Goal: Check status: Check status

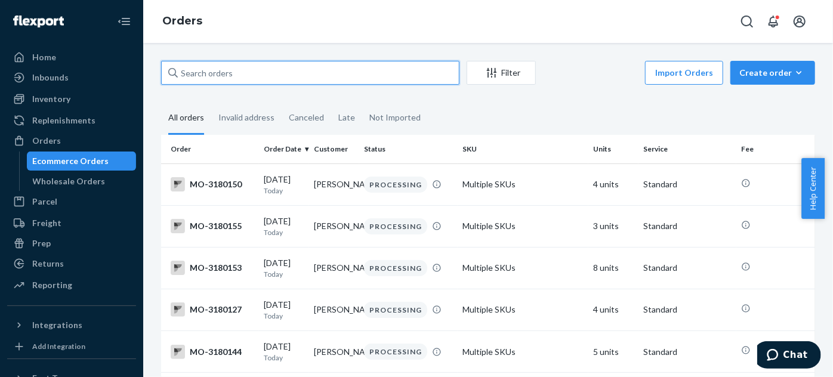
click at [261, 71] on input "text" at bounding box center [310, 73] width 298 height 24
paste input "3179879"
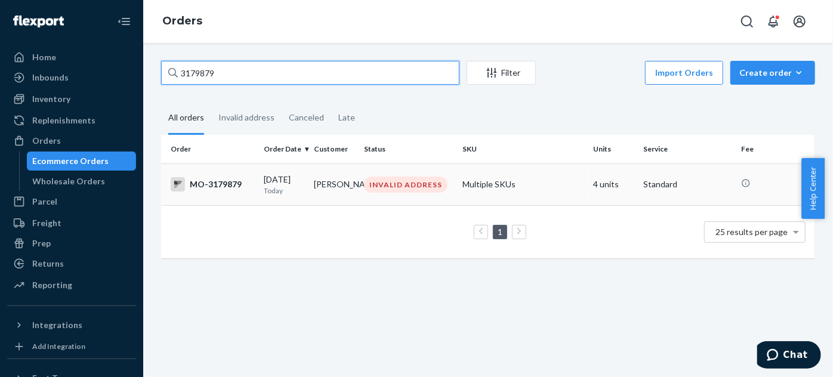
type input "3179879"
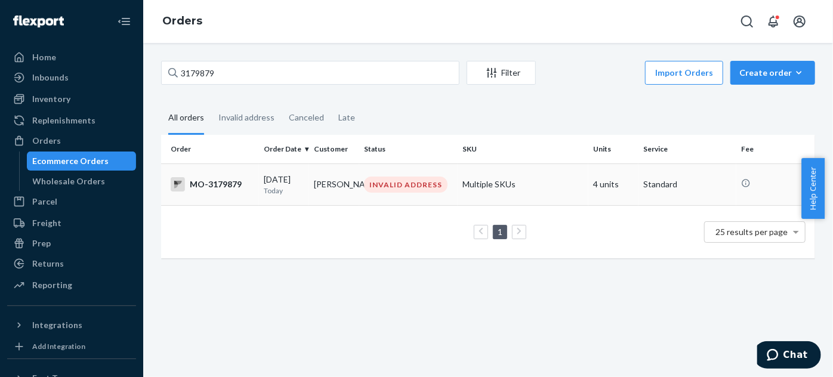
click at [399, 195] on td "INVALID ADDRESS" at bounding box center [408, 185] width 98 height 42
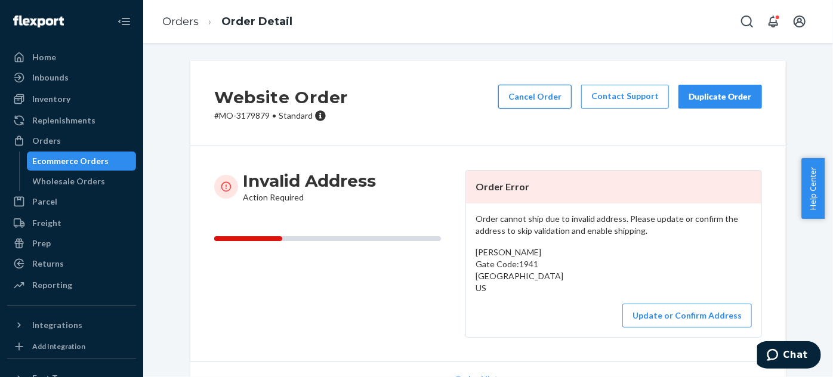
click at [529, 106] on button "Cancel Order" at bounding box center [534, 97] width 73 height 24
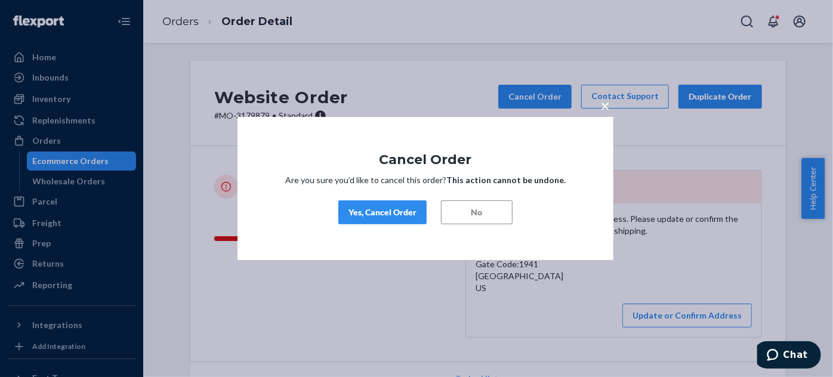
click at [399, 206] on div "Yes, Cancel Order" at bounding box center [383, 212] width 68 height 12
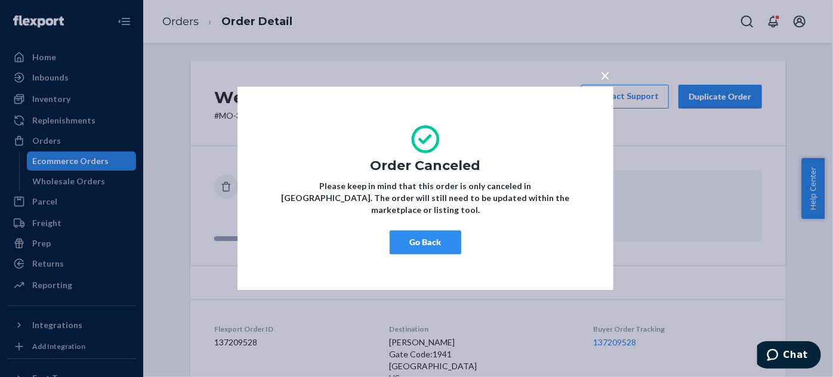
click at [412, 241] on button "Go Back" at bounding box center [426, 243] width 72 height 24
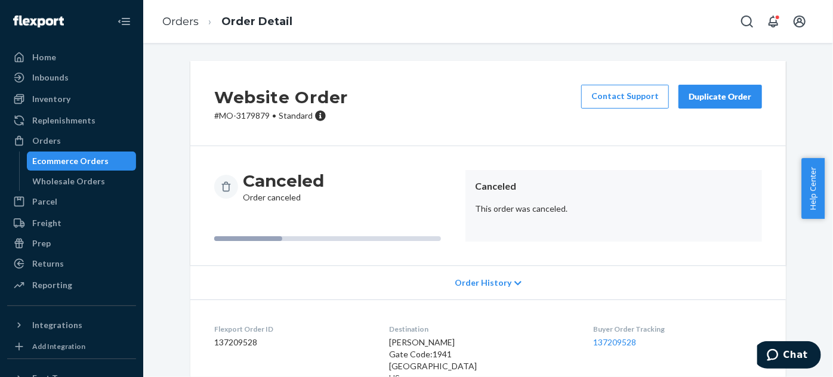
click at [272, 117] on span "•" at bounding box center [274, 115] width 4 height 10
click at [238, 119] on p "# MO-3179879 • Standard" at bounding box center [281, 116] width 134 height 12
copy p "3179879"
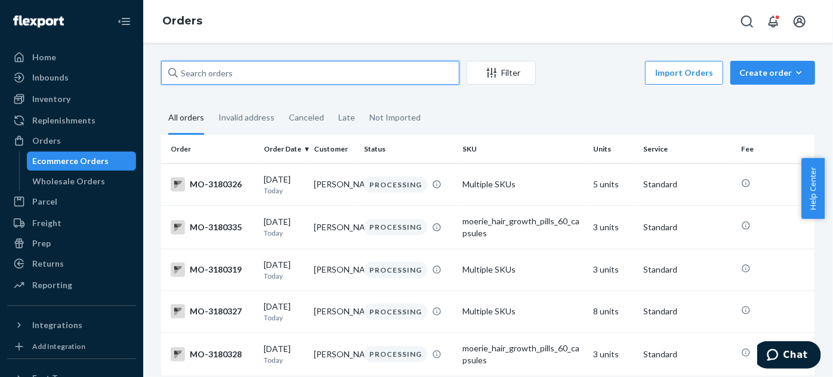
click at [213, 78] on input "text" at bounding box center [310, 73] width 298 height 24
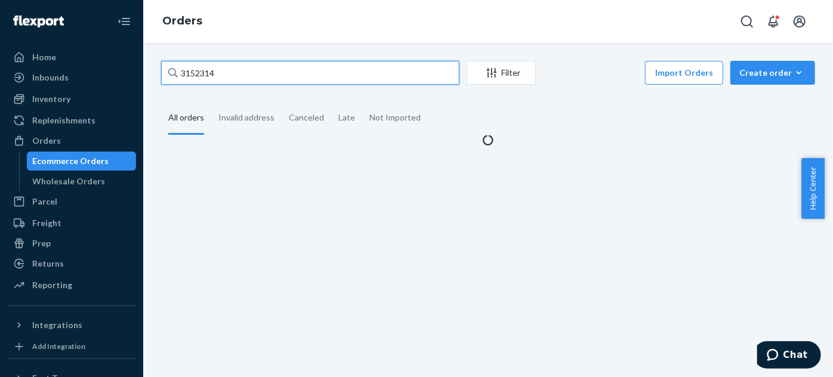
type input "3152314"
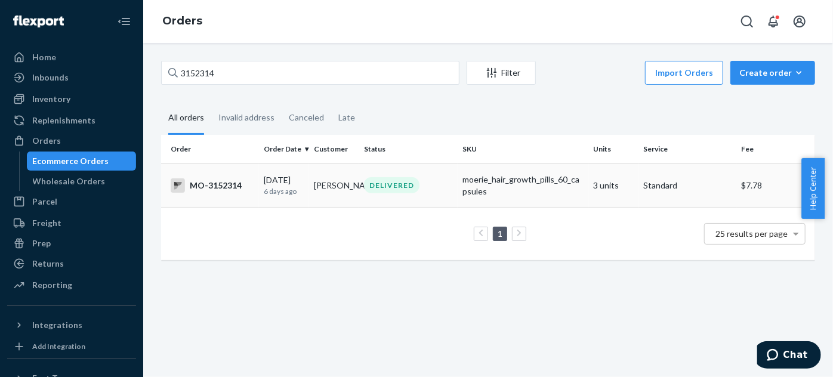
click at [386, 192] on div "DELIVERED" at bounding box center [391, 185] width 55 height 16
